Goal: Navigation & Orientation: Find specific page/section

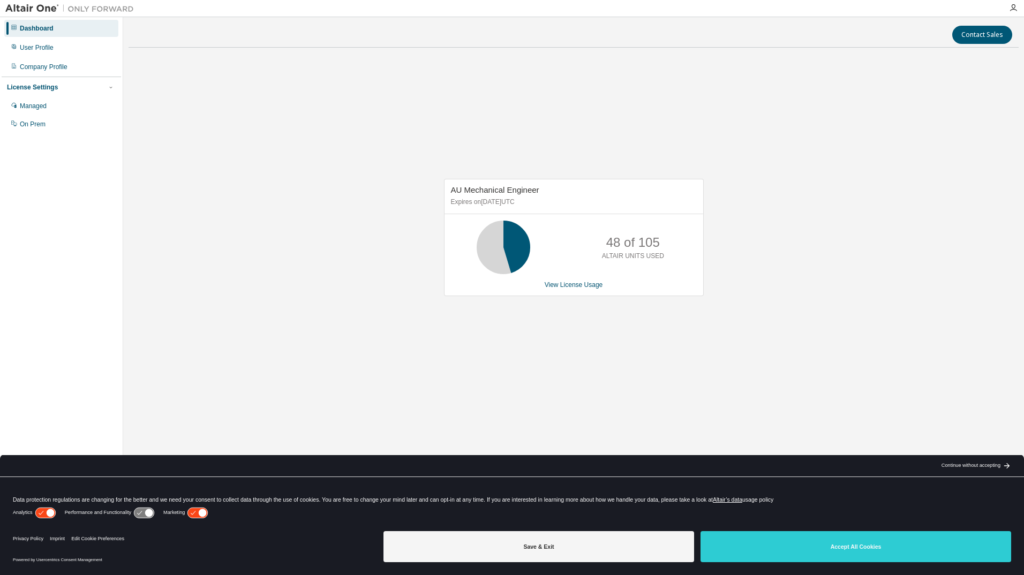
click at [851, 541] on button "Accept All Cookies" at bounding box center [855, 546] width 311 height 31
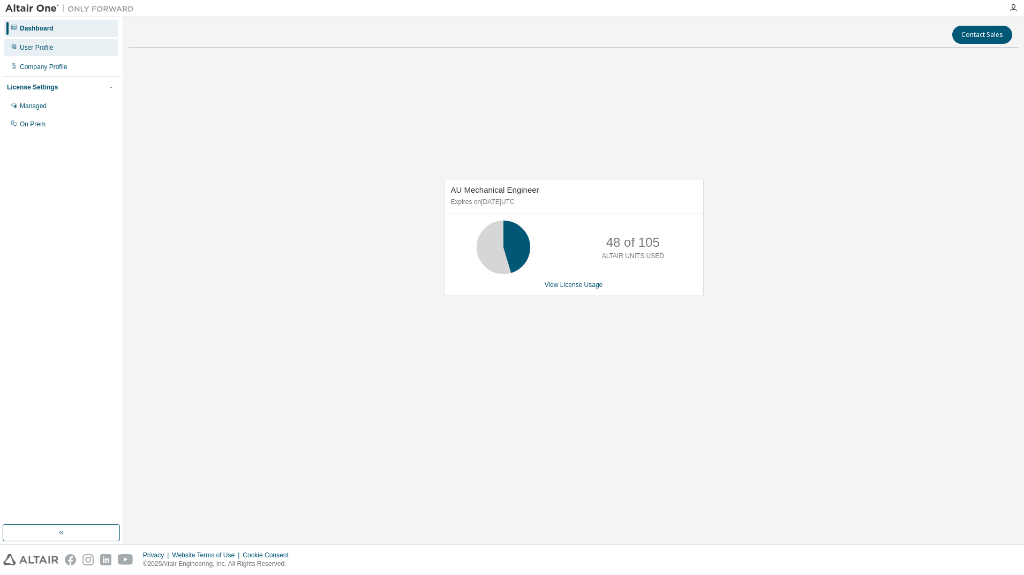
drag, startPoint x: 39, startPoint y: 49, endPoint x: 61, endPoint y: 50, distance: 22.0
click at [39, 49] on div "User Profile" at bounding box center [37, 47] width 34 height 9
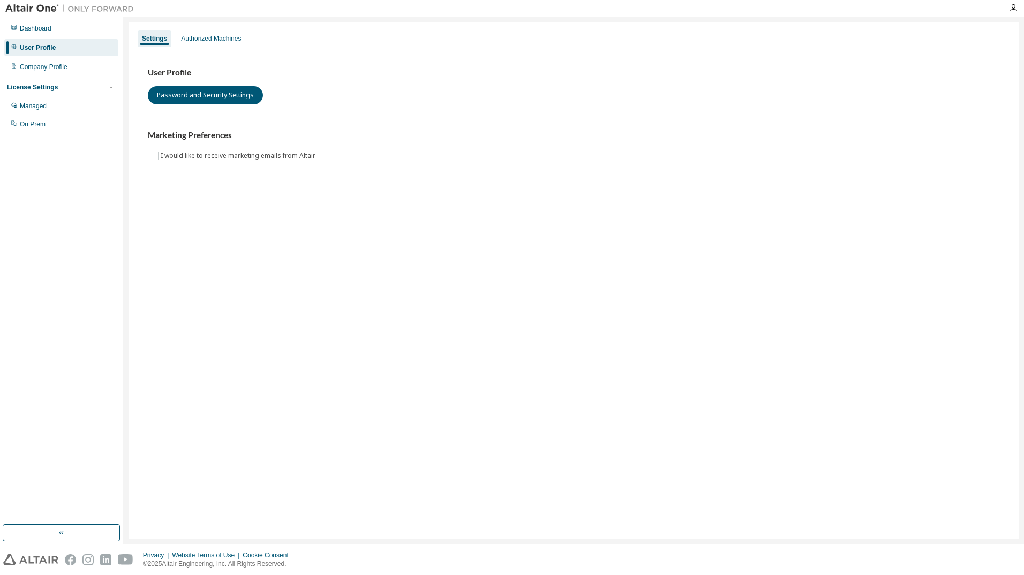
drag, startPoint x: 52, startPoint y: 69, endPoint x: 89, endPoint y: 79, distance: 39.0
click at [52, 69] on div "Company Profile" at bounding box center [44, 67] width 48 height 9
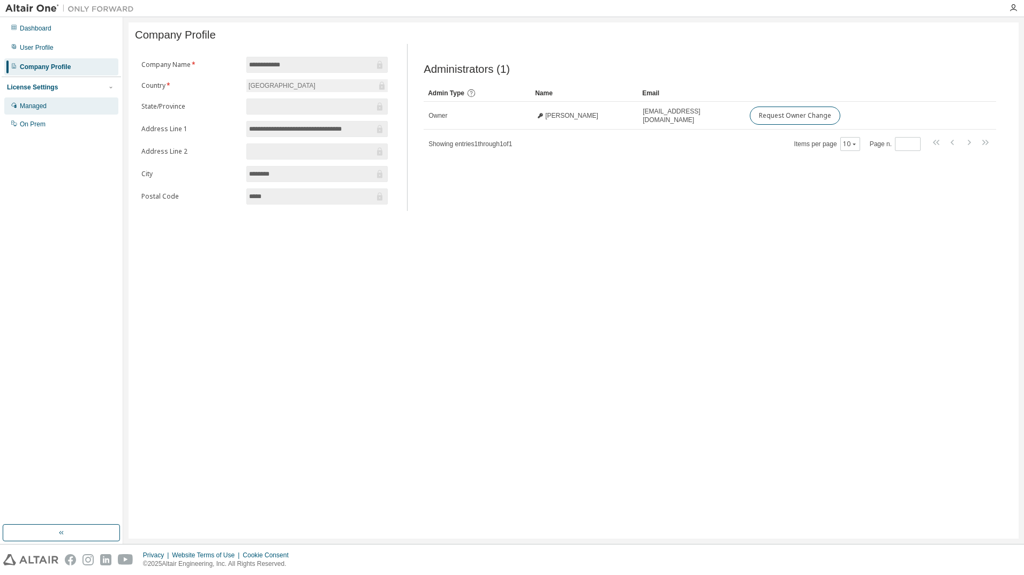
click at [39, 107] on div "Managed" at bounding box center [33, 106] width 27 height 9
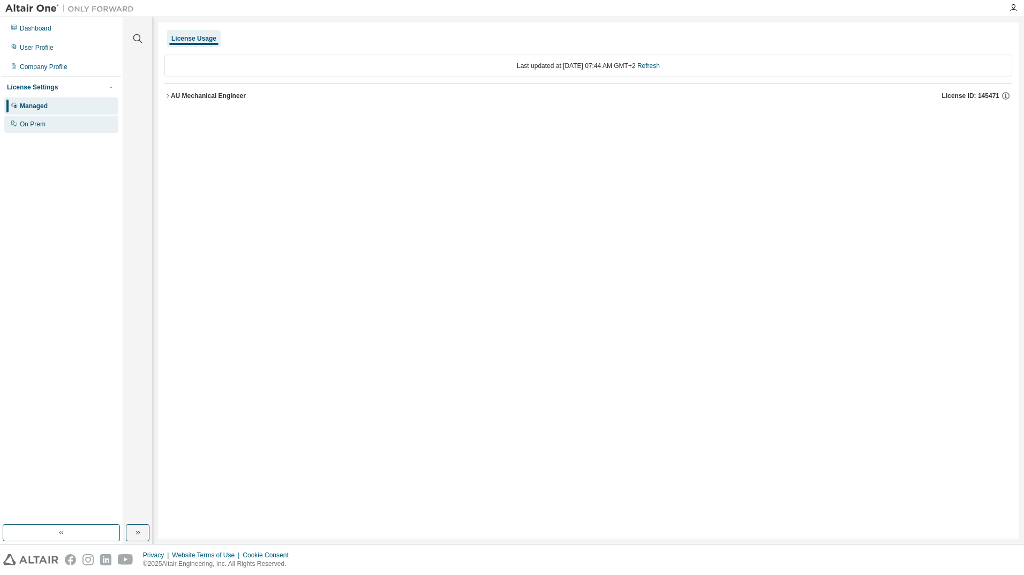
click at [37, 121] on div "On Prem" at bounding box center [33, 124] width 26 height 9
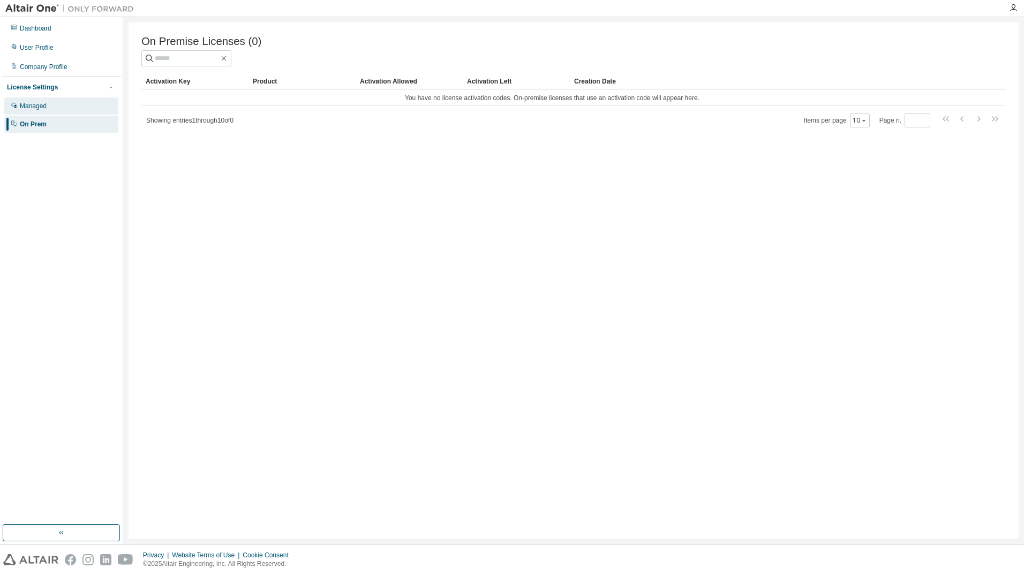
click at [41, 108] on div "Managed" at bounding box center [33, 106] width 27 height 9
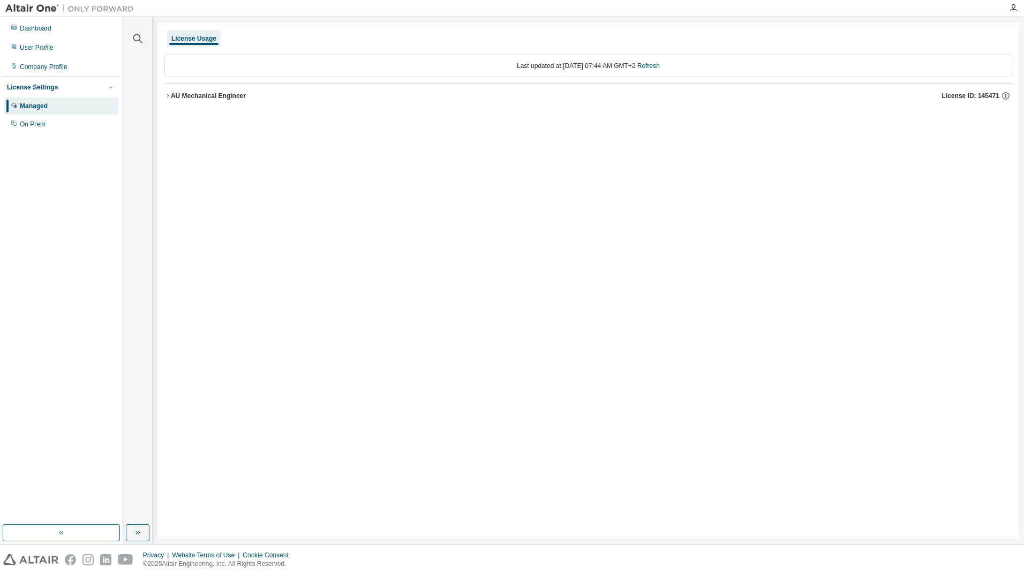
click at [167, 97] on icon "button" at bounding box center [167, 96] width 6 height 6
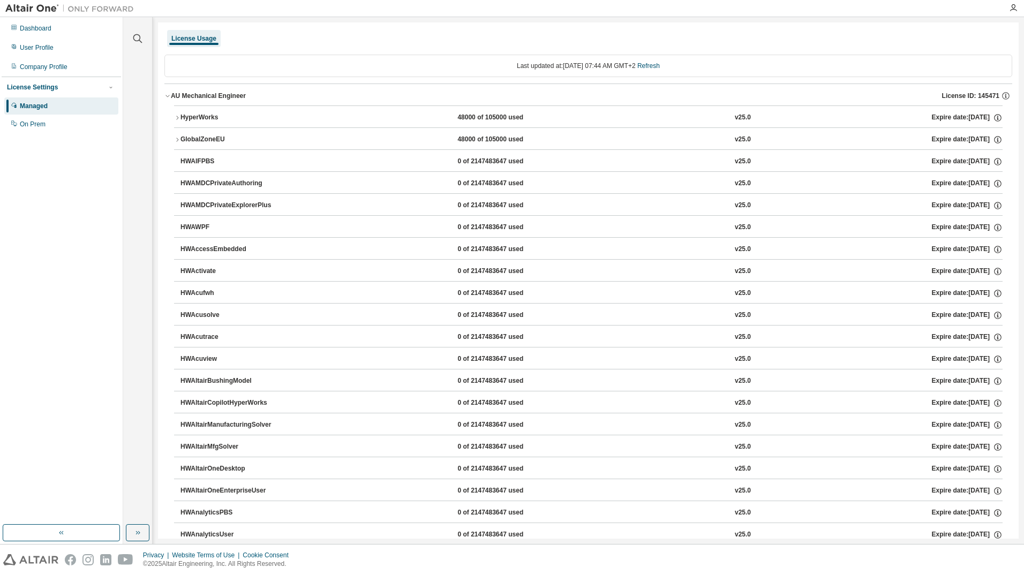
click at [182, 115] on div "HyperWorks" at bounding box center [228, 118] width 96 height 10
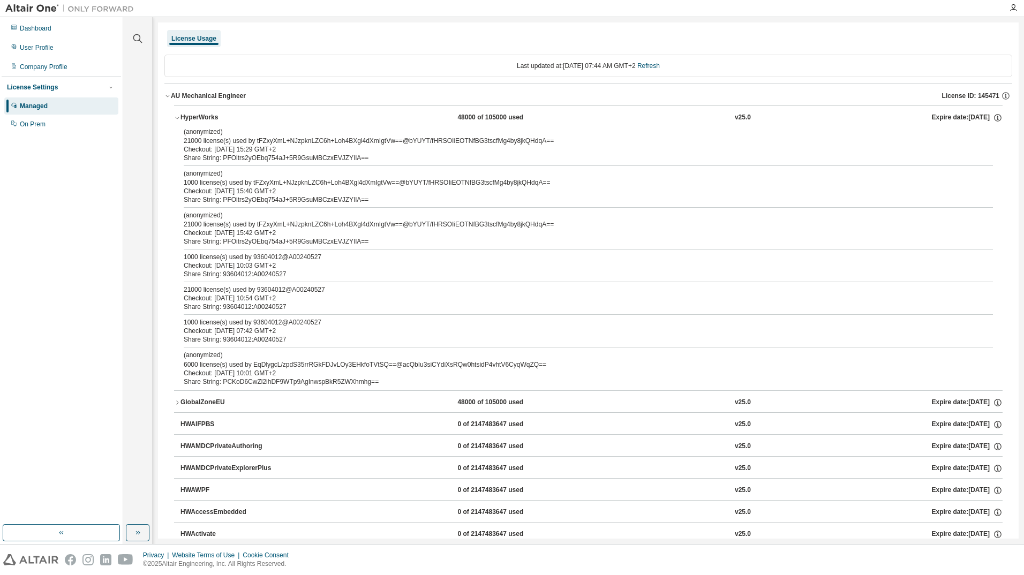
click at [173, 99] on div "AU Mechanical Engineer" at bounding box center [208, 96] width 75 height 9
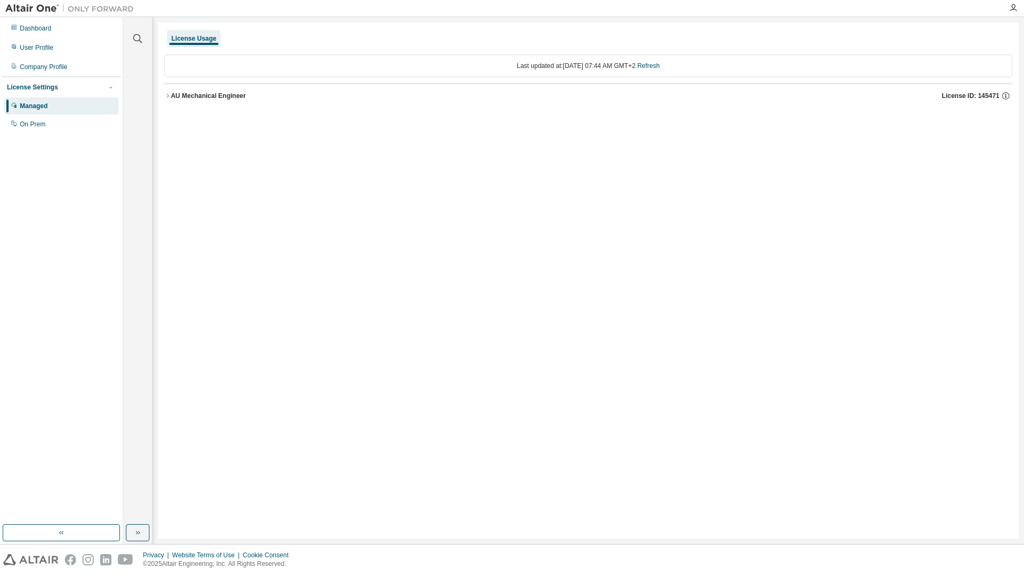
click at [168, 96] on icon "button" at bounding box center [167, 96] width 6 height 6
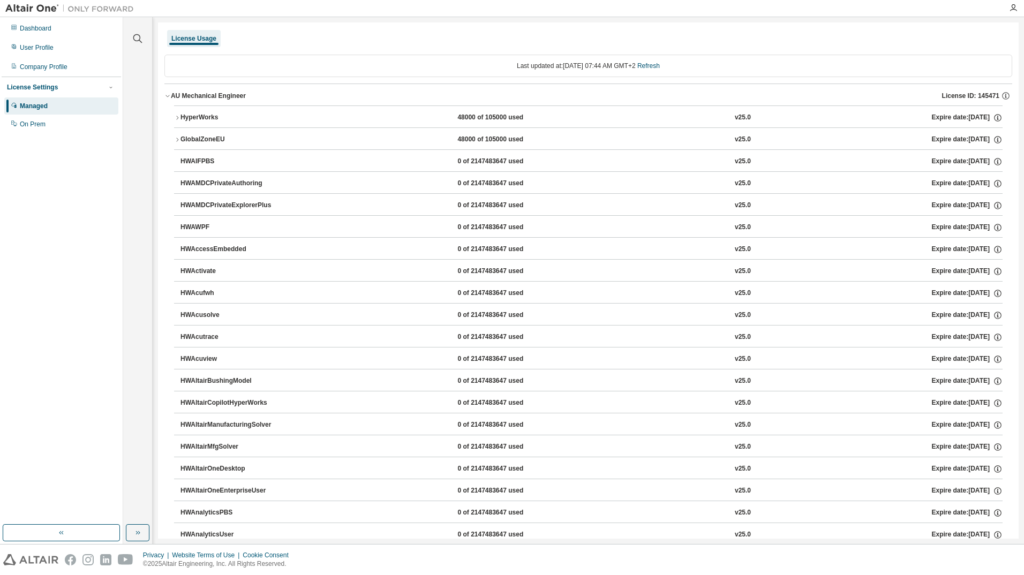
click at [167, 96] on icon "button" at bounding box center [167, 96] width 6 height 6
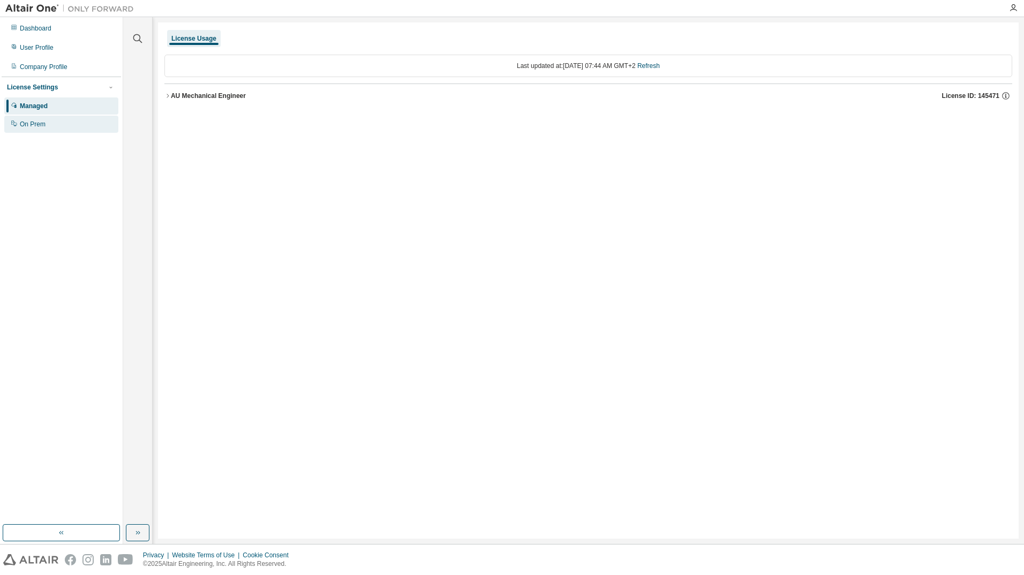
click at [32, 126] on div "On Prem" at bounding box center [33, 124] width 26 height 9
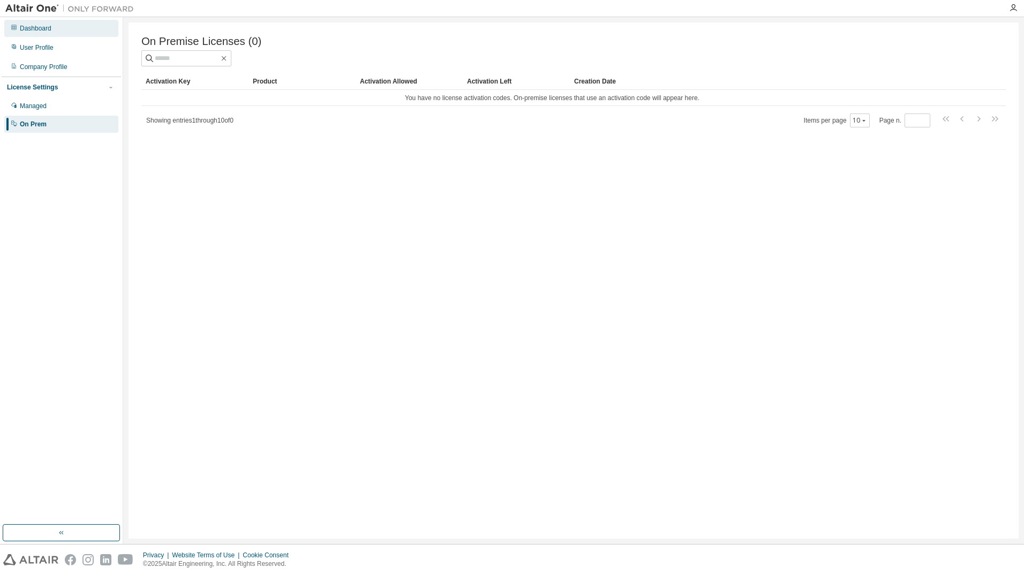
click at [43, 28] on div "Dashboard" at bounding box center [36, 28] width 32 height 9
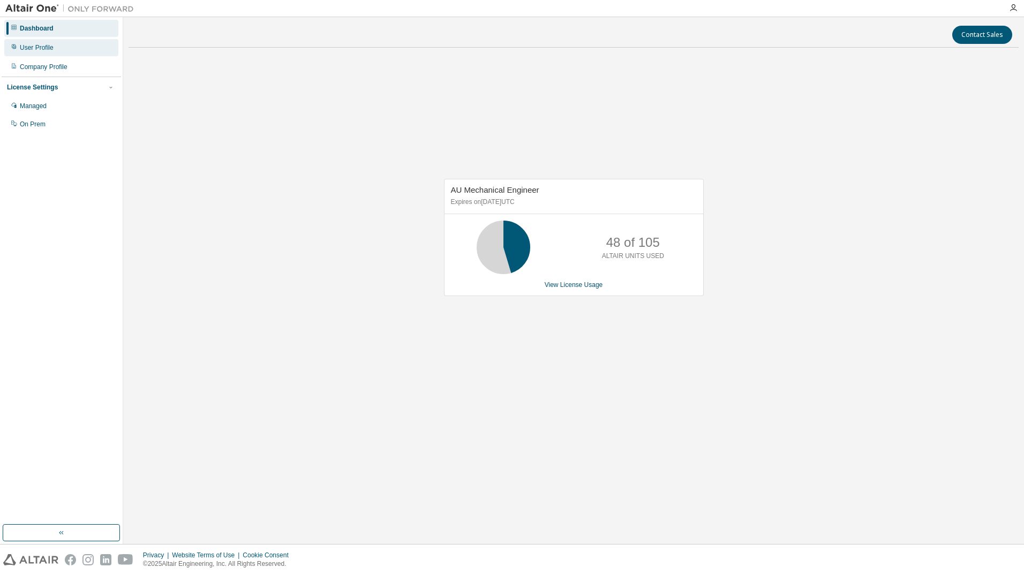
drag, startPoint x: 43, startPoint y: 49, endPoint x: 105, endPoint y: 121, distance: 94.9
click at [43, 51] on div "User Profile" at bounding box center [37, 47] width 34 height 9
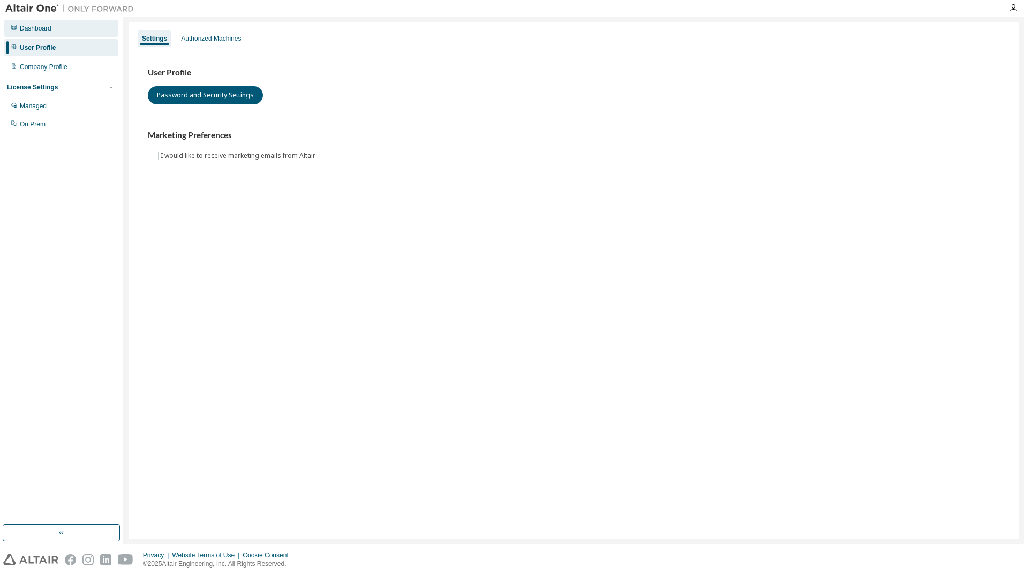
click at [38, 29] on div "Dashboard" at bounding box center [36, 28] width 32 height 9
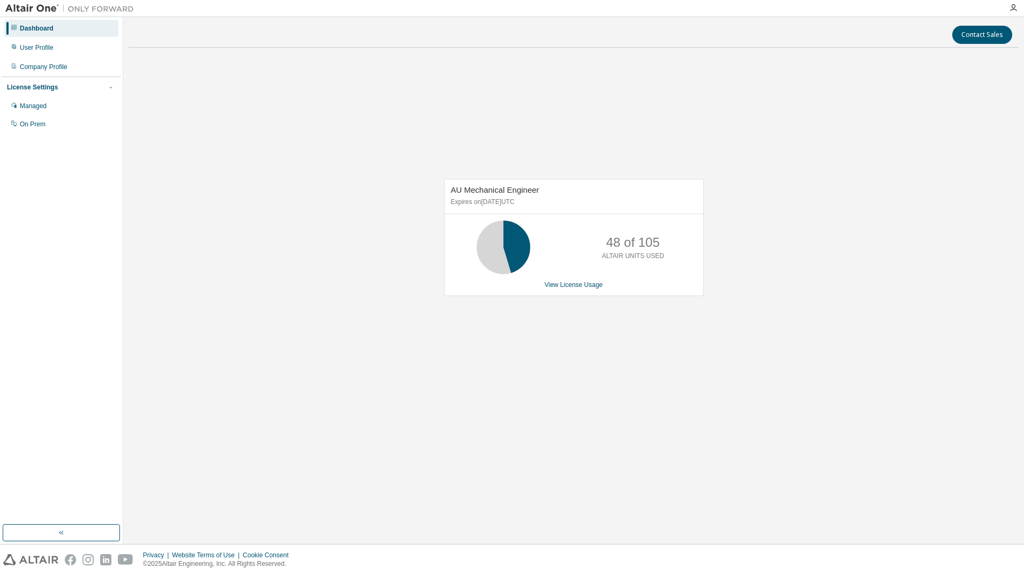
click at [41, 8] on img at bounding box center [72, 8] width 134 height 11
click at [21, 10] on img at bounding box center [72, 8] width 134 height 11
click at [1011, 7] on icon "button" at bounding box center [1013, 8] width 9 height 9
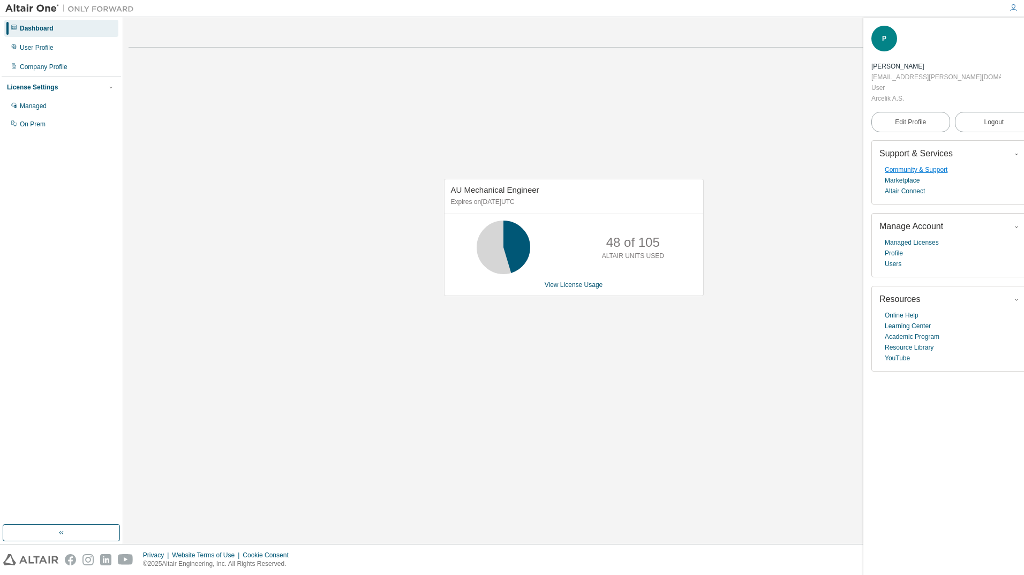
click at [919, 164] on link "Community & Support" at bounding box center [915, 169] width 63 height 11
